Goal: Find specific page/section: Find specific page/section

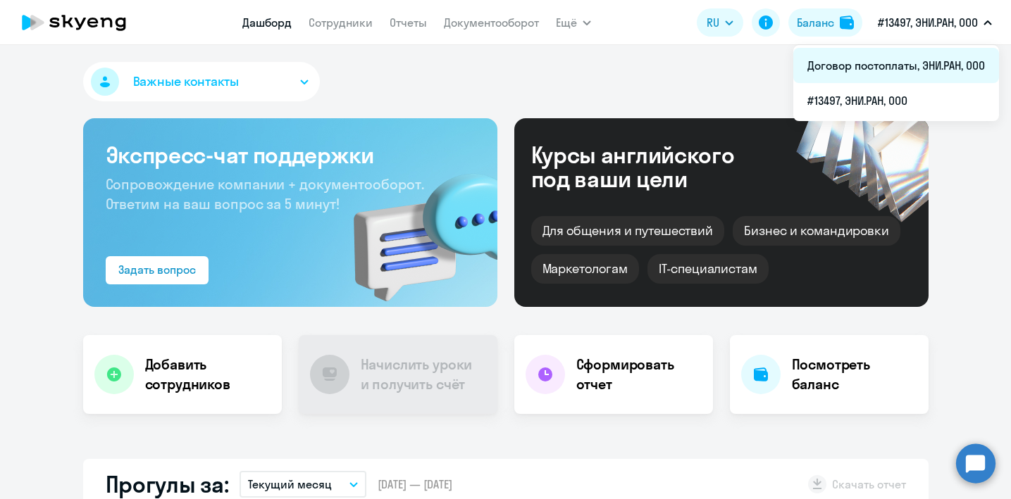
click at [930, 62] on li "Договор постоплаты, ЭНИ.РАН, ООО" at bounding box center [896, 65] width 206 height 35
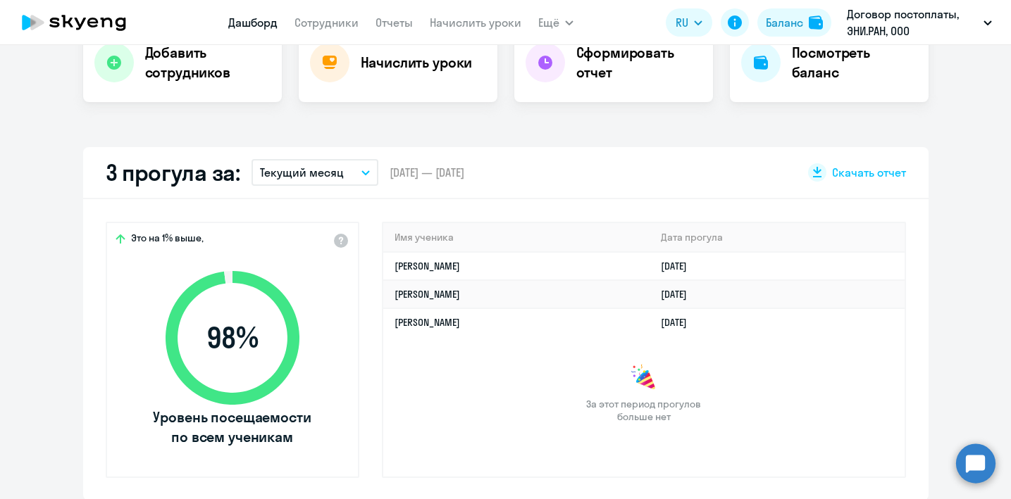
scroll to position [336, 0]
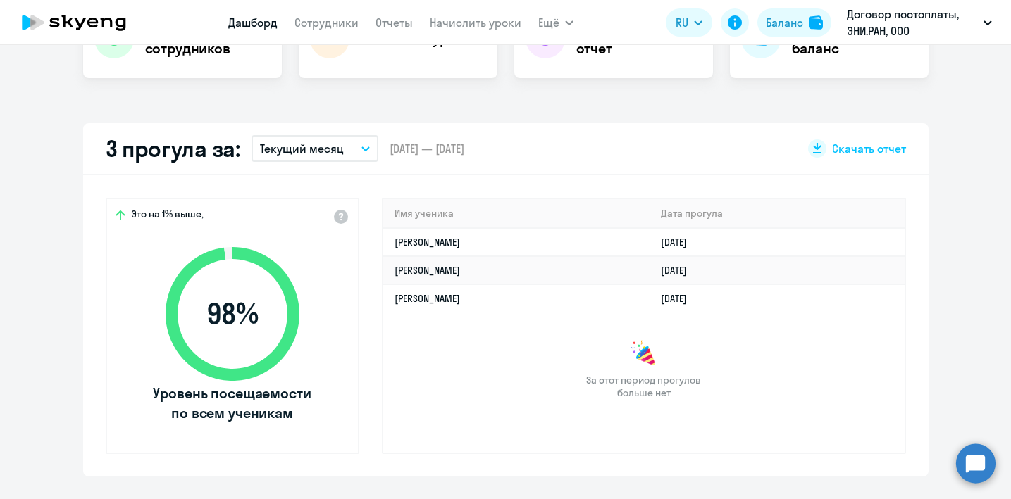
select select "30"
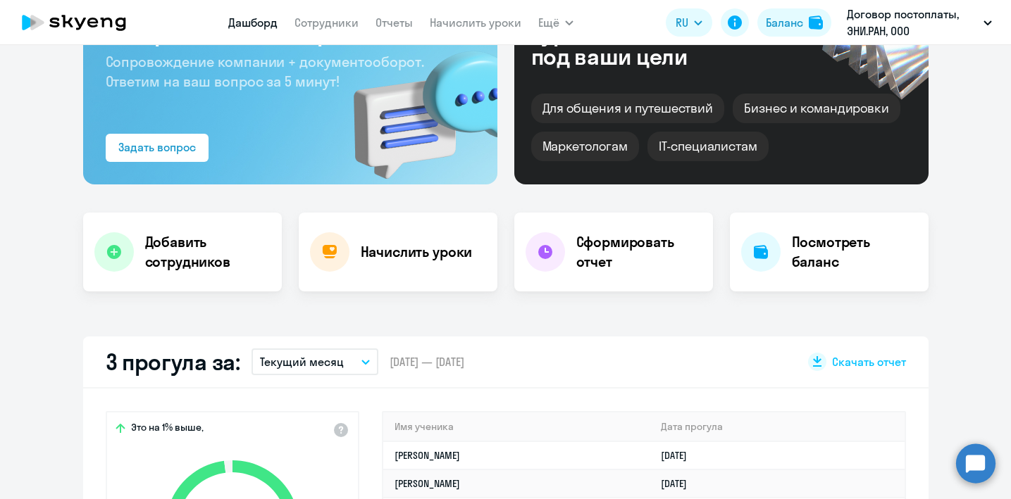
scroll to position [0, 0]
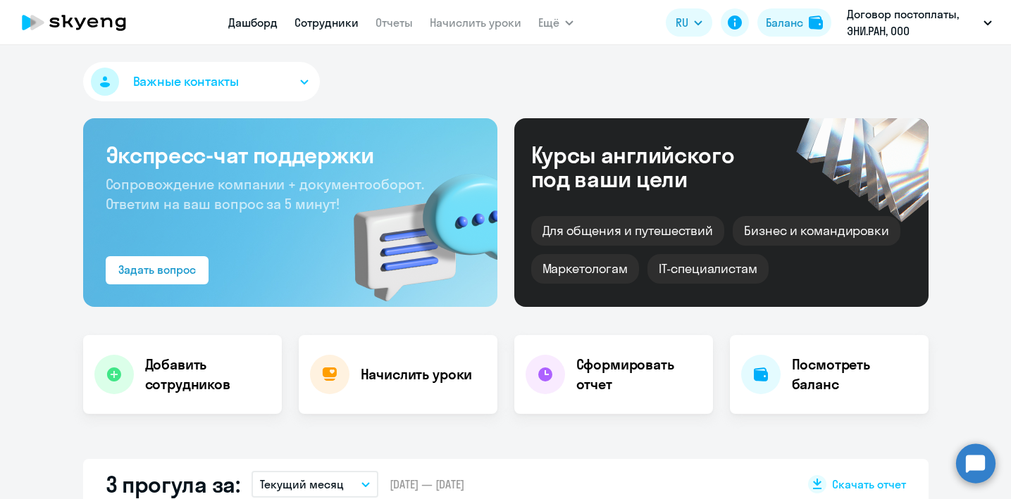
click at [334, 20] on link "Сотрудники" at bounding box center [326, 22] width 64 height 14
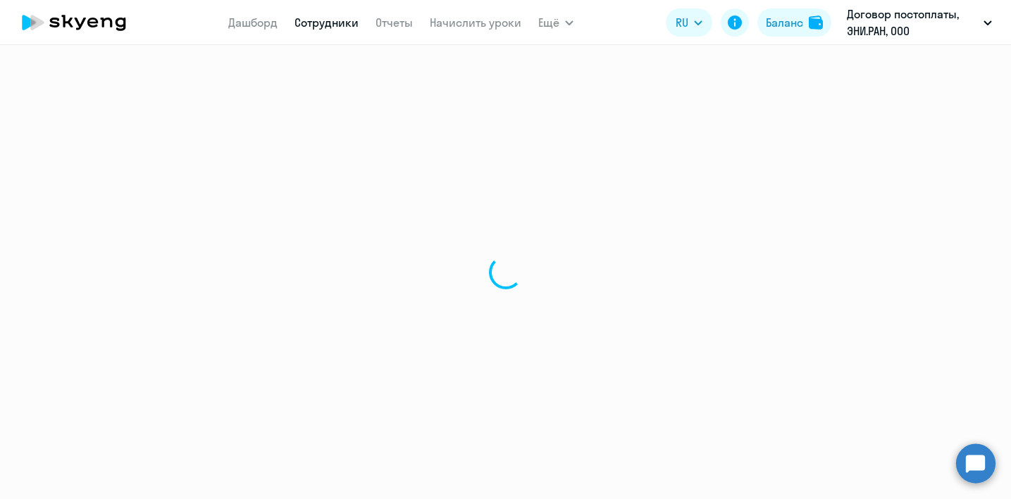
select select "30"
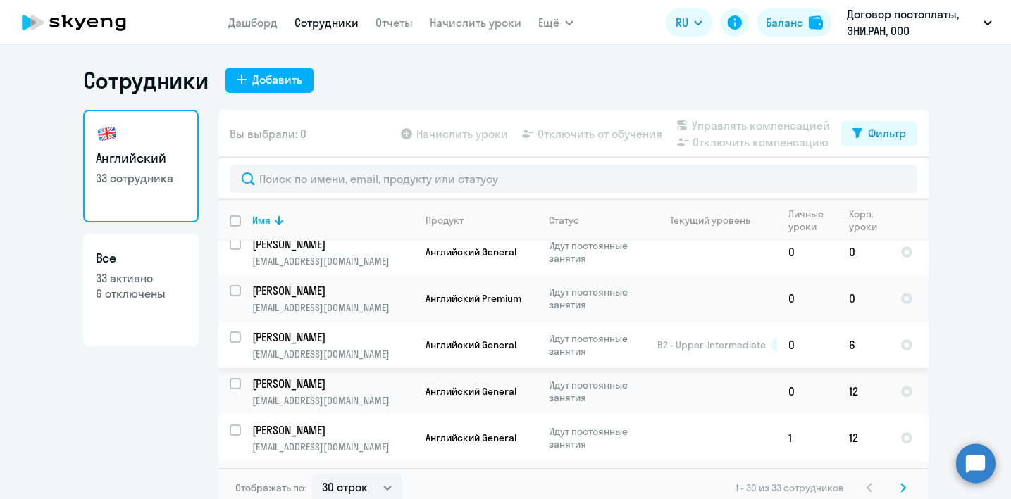
scroll to position [1157, 0]
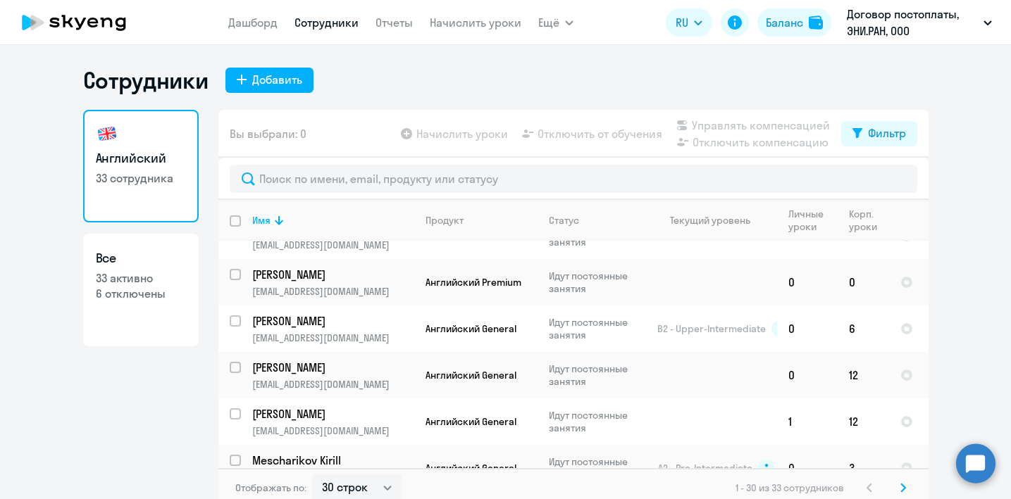
click at [904, 491] on icon at bounding box center [903, 488] width 6 height 10
